Goal: Task Accomplishment & Management: Manage account settings

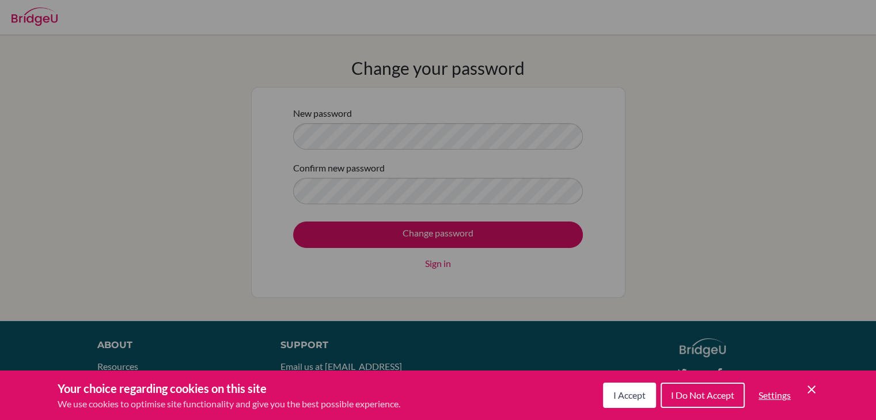
click at [639, 394] on span "I Accept" at bounding box center [629, 395] width 32 height 11
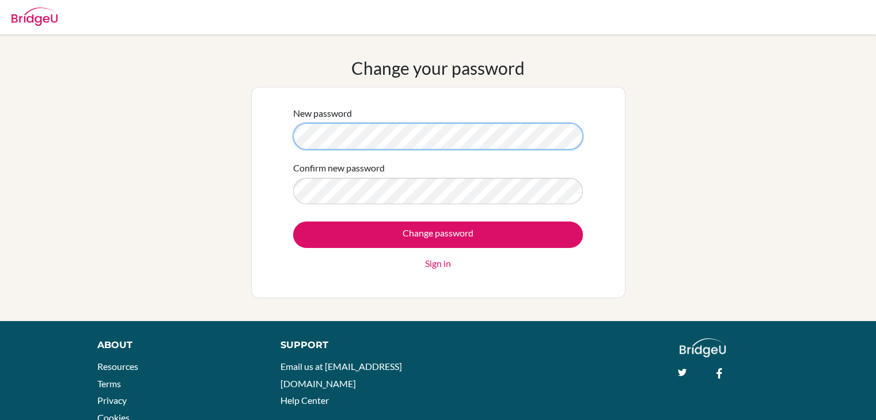
click at [187, 139] on div "Change your password New password Confirm new password Change password Sign in" at bounding box center [438, 178] width 876 height 241
click at [131, 157] on div "Change your password New password Confirm new password Change password Sign in" at bounding box center [438, 178] width 876 height 241
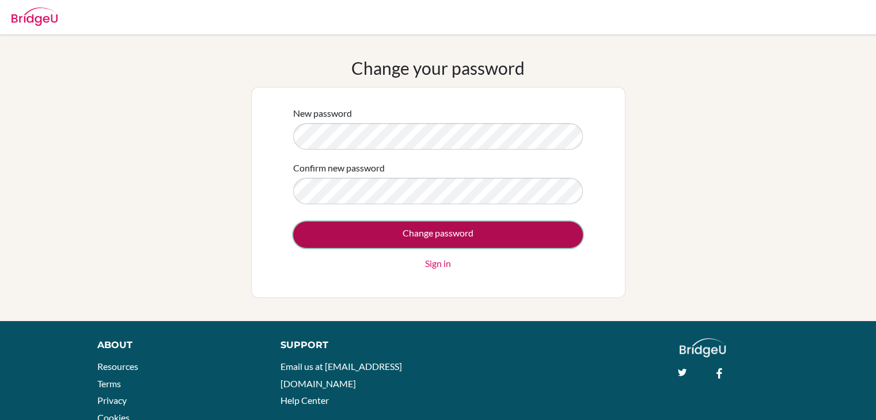
click at [432, 240] on input "Change password" at bounding box center [438, 235] width 290 height 26
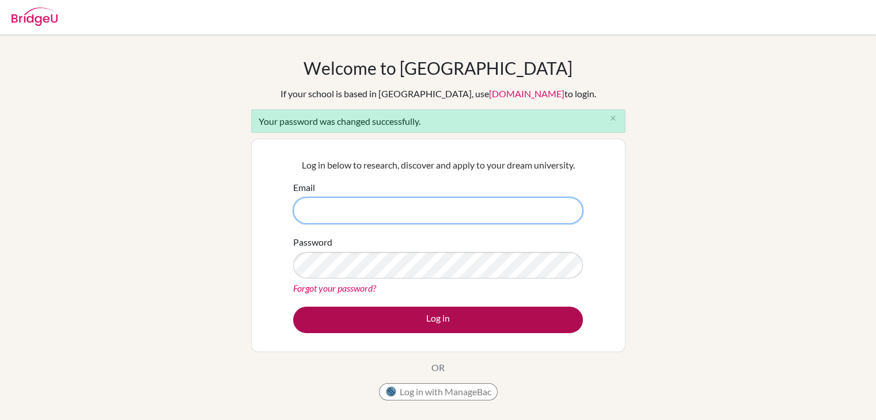
type input "50849@aisa.sch.ae"
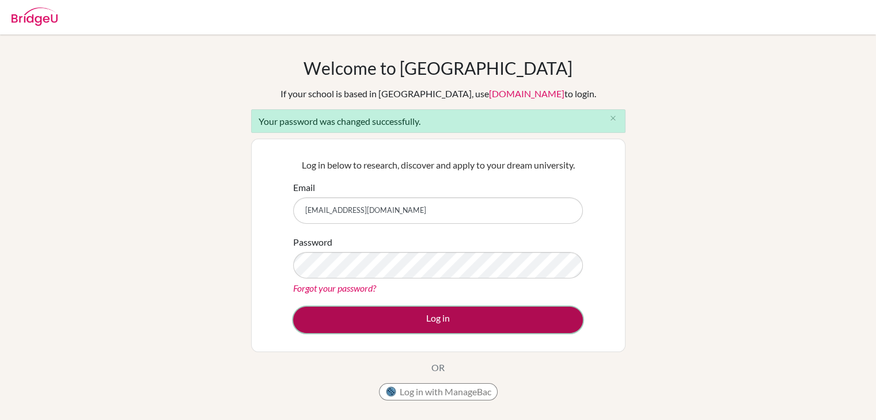
click at [395, 320] on button "Log in" at bounding box center [438, 320] width 290 height 26
